Goal: Task Accomplishment & Management: Complete application form

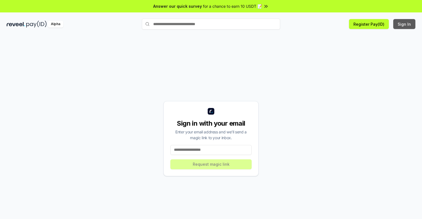
click at [404, 24] on button "Sign In" at bounding box center [404, 24] width 22 height 10
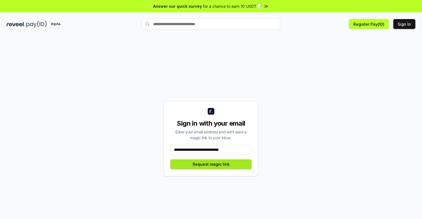
type input "**********"
click at [211, 164] on button "Request magic link" at bounding box center [210, 165] width 81 height 10
